Goal: Book appointment/travel/reservation

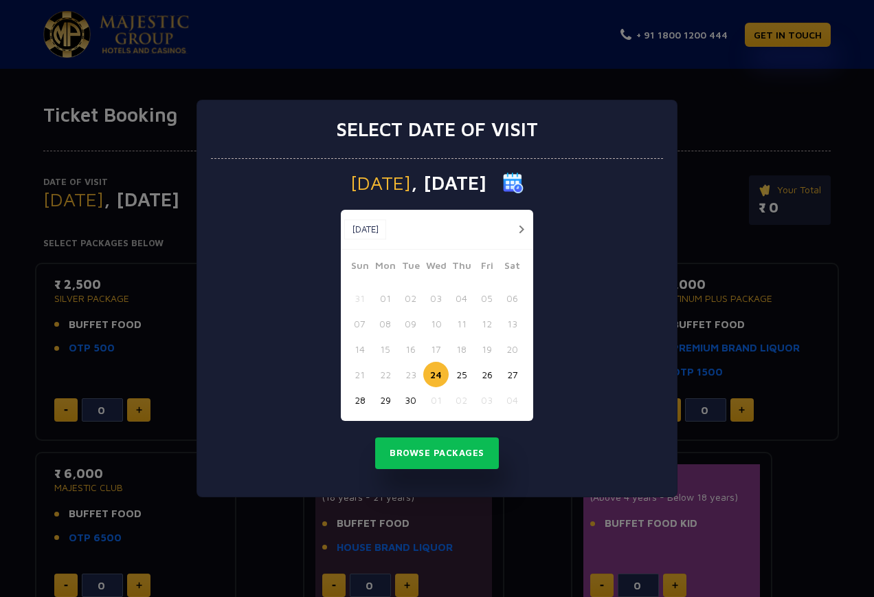
click at [520, 230] on button "button" at bounding box center [521, 229] width 17 height 17
click at [516, 296] on button "04" at bounding box center [512, 297] width 25 height 25
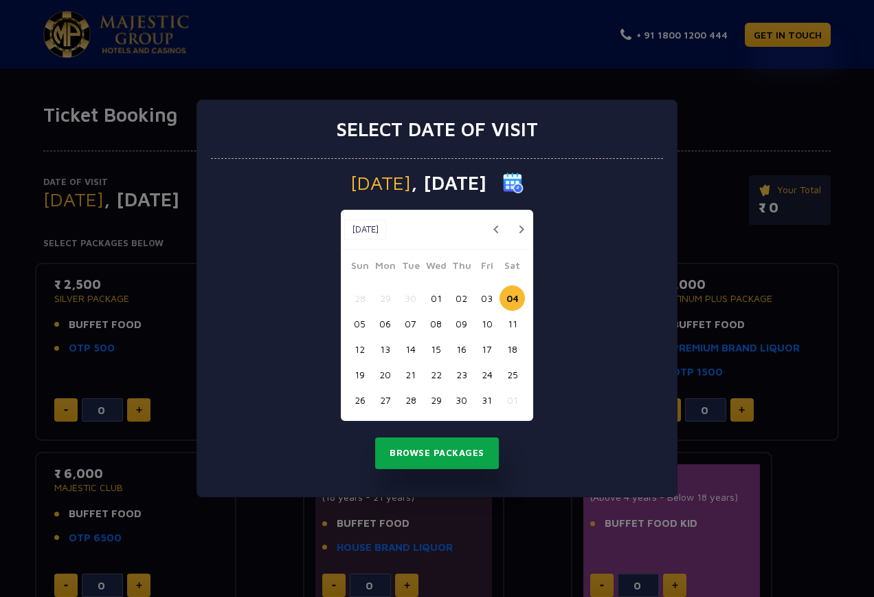
click at [454, 452] on button "Browse Packages" at bounding box center [437, 453] width 124 height 32
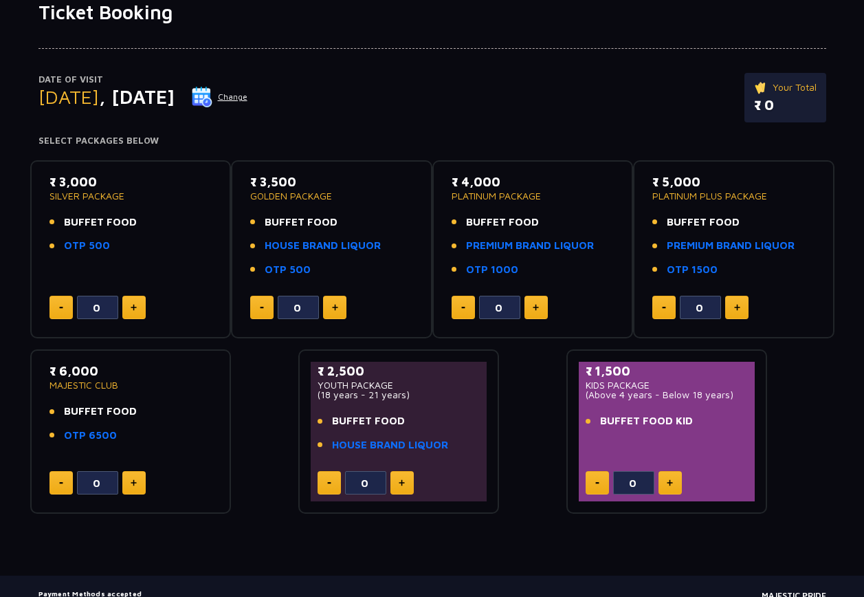
scroll to position [185, 0]
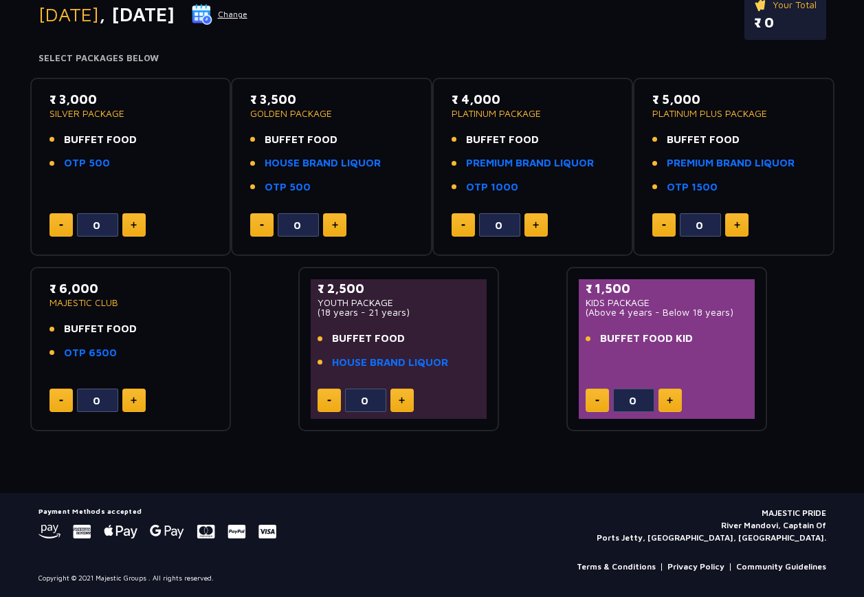
click at [675, 403] on button at bounding box center [669, 399] width 23 height 23
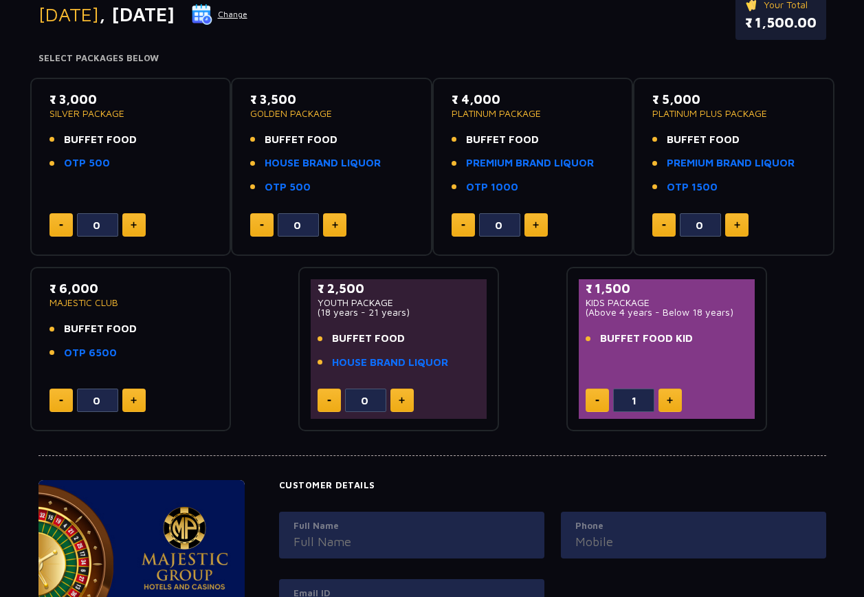
click at [601, 399] on button at bounding box center [597, 399] width 23 height 23
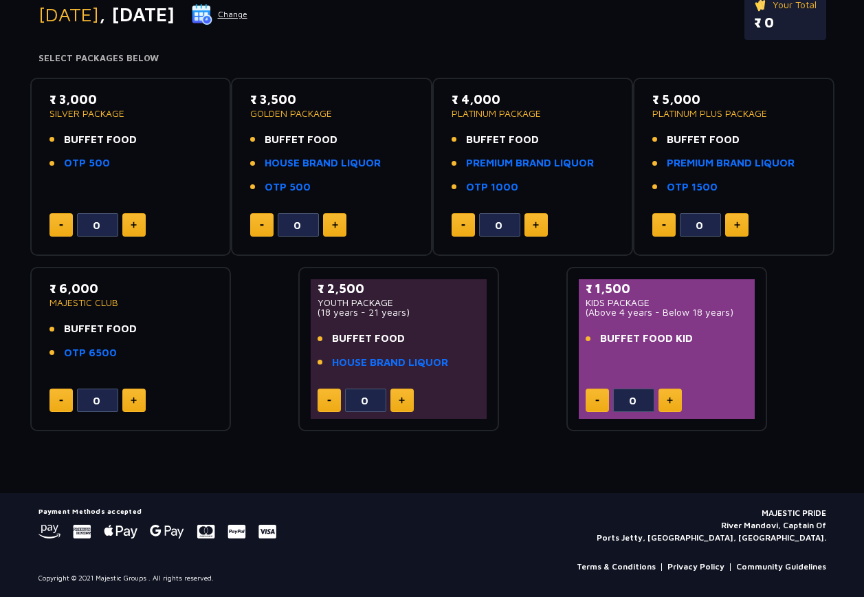
click at [675, 397] on button at bounding box center [669, 399] width 23 height 23
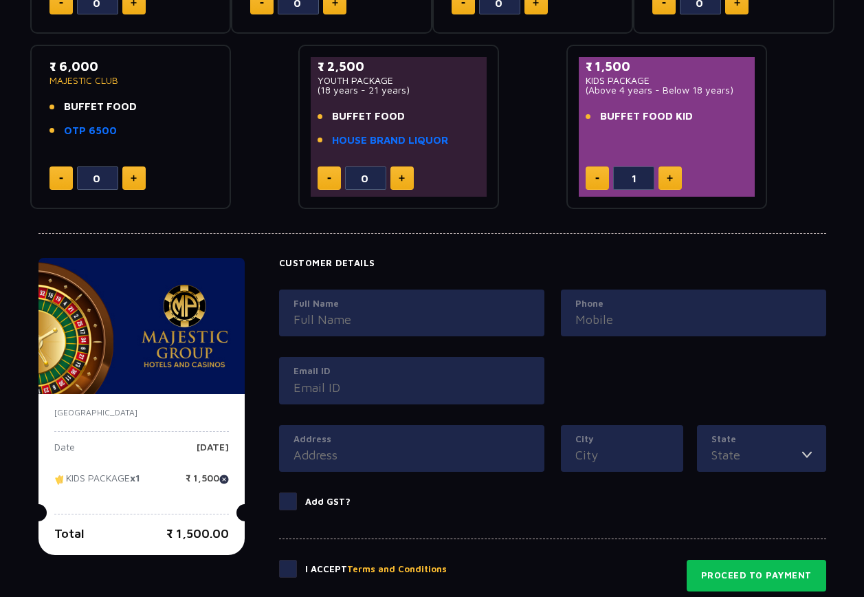
scroll to position [460, 0]
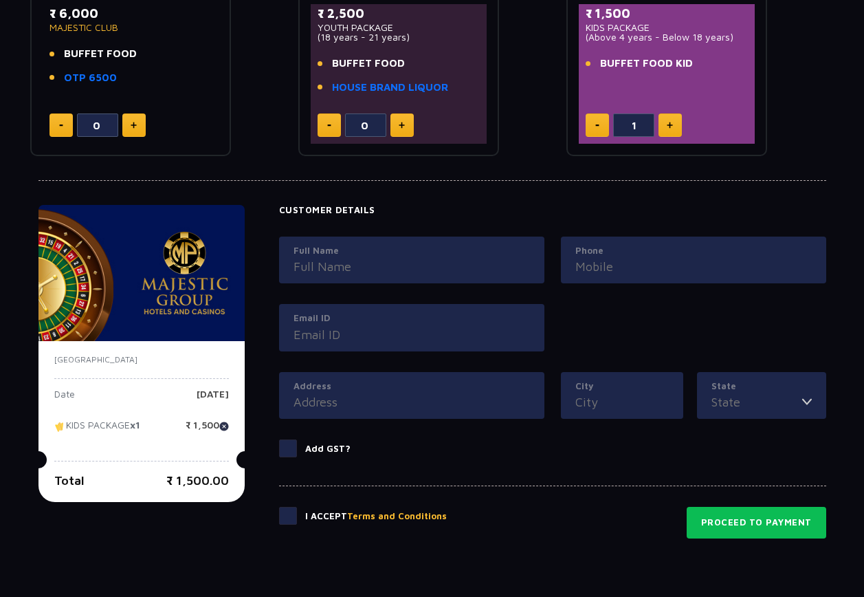
click at [597, 123] on button at bounding box center [597, 124] width 23 height 23
type input "0"
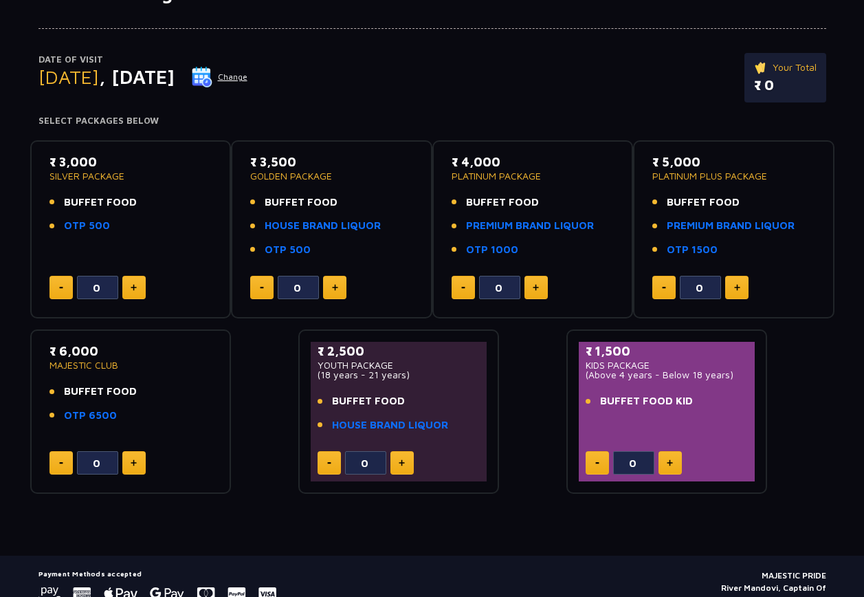
scroll to position [137, 0]
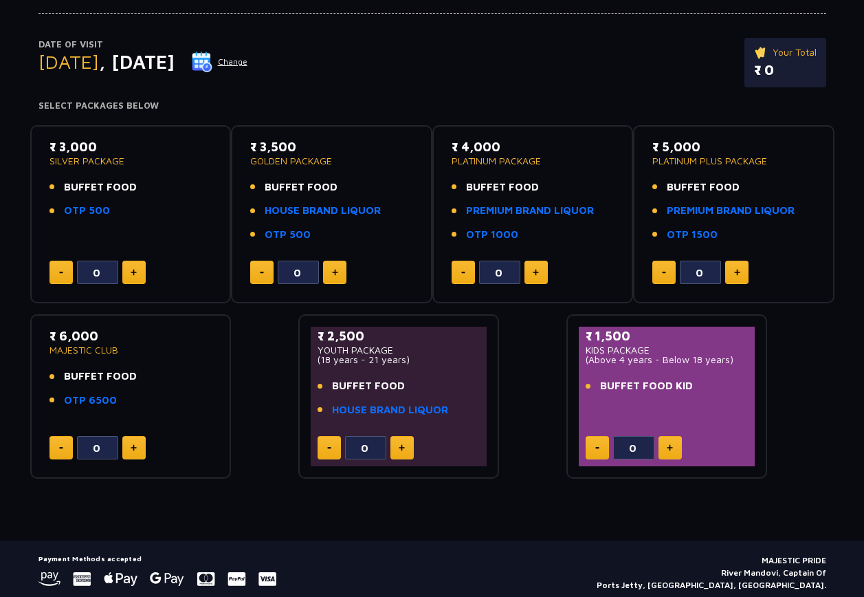
click at [137, 446] on button at bounding box center [133, 447] width 23 height 23
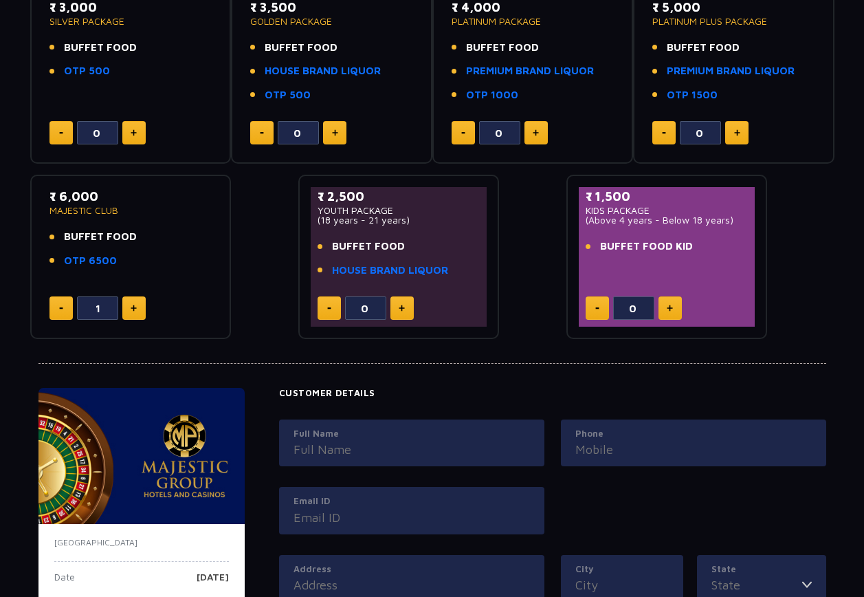
scroll to position [206, 0]
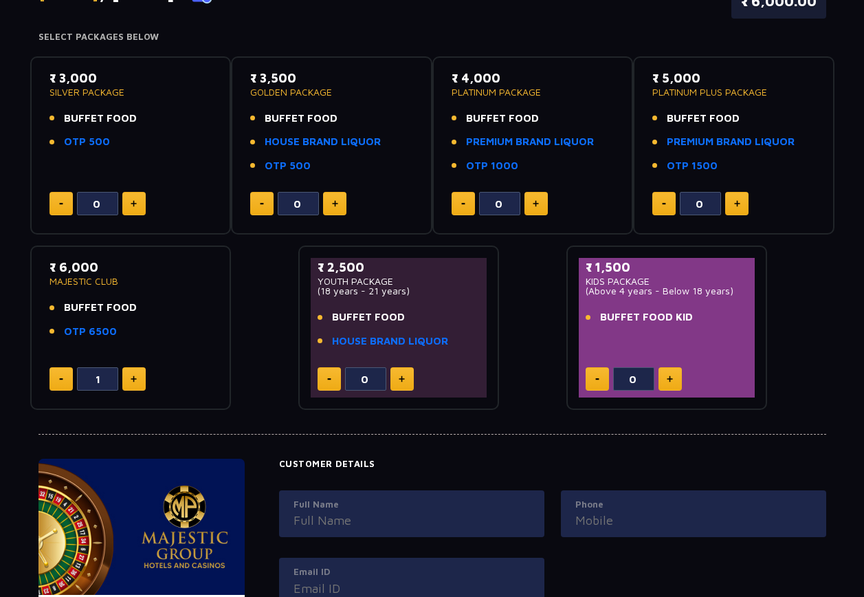
click at [69, 375] on button at bounding box center [60, 378] width 23 height 23
type input "0"
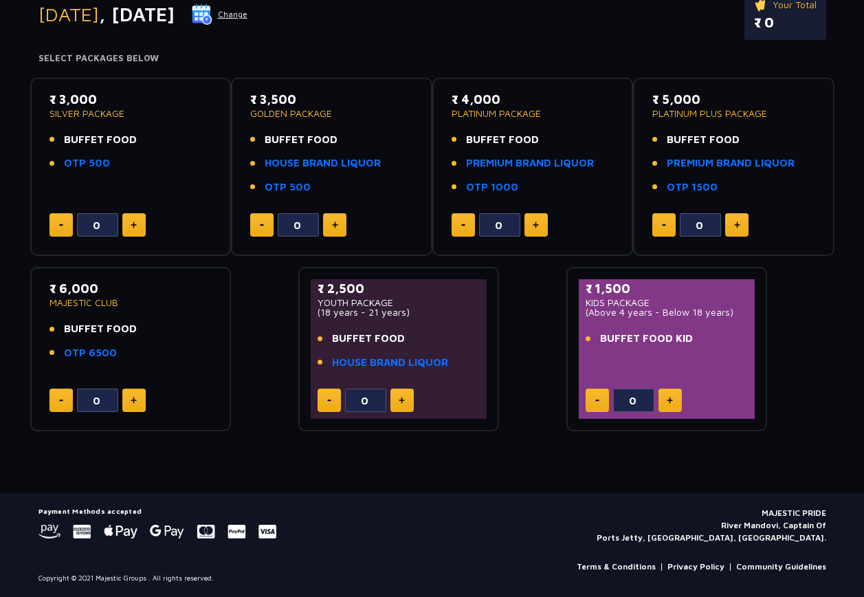
scroll to position [185, 0]
click at [335, 221] on button at bounding box center [334, 224] width 23 height 23
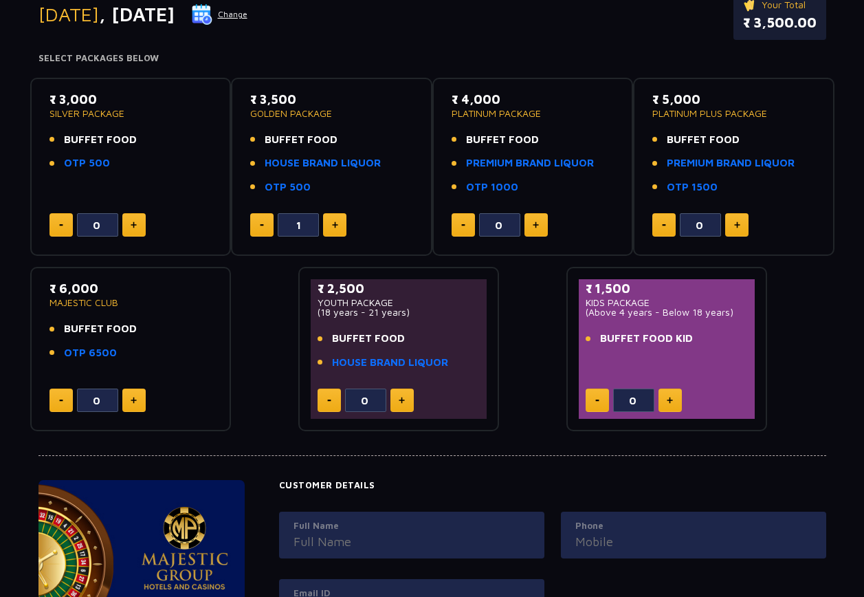
click at [269, 224] on button at bounding box center [261, 224] width 23 height 23
type input "0"
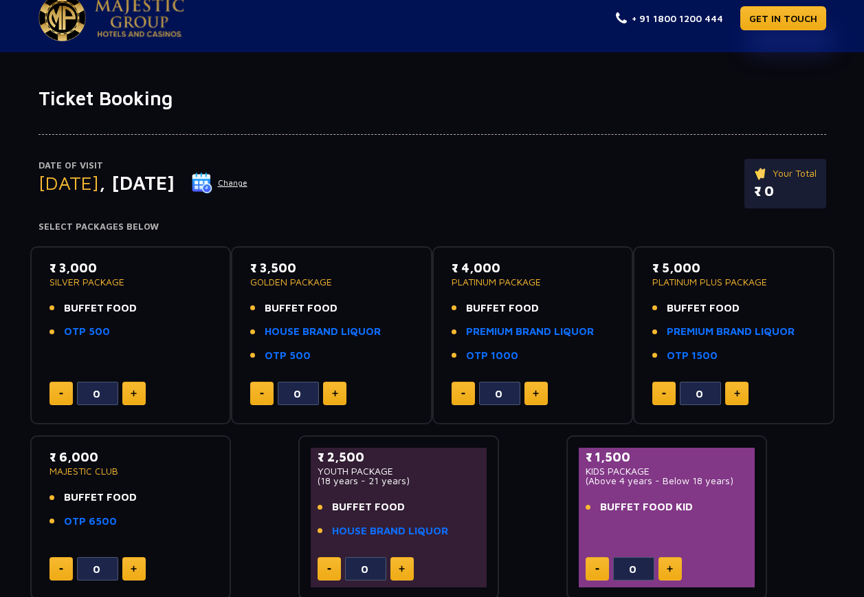
scroll to position [0, 0]
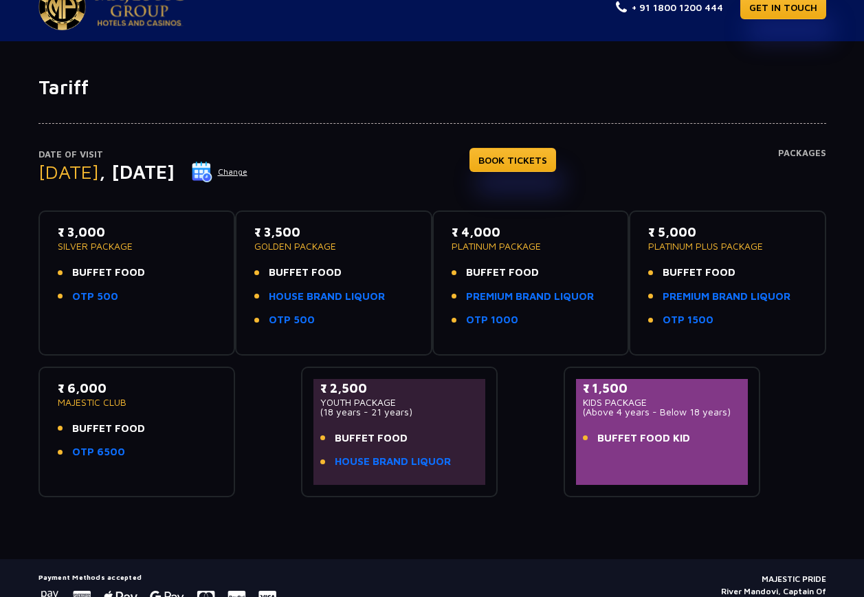
scroll to position [25, 0]
